Goal: Check status

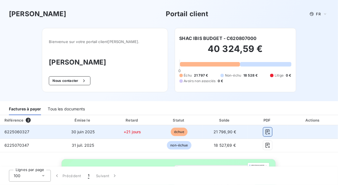
click at [266, 131] on icon "button" at bounding box center [268, 131] width 4 height 5
